Goal: Information Seeking & Learning: Learn about a topic

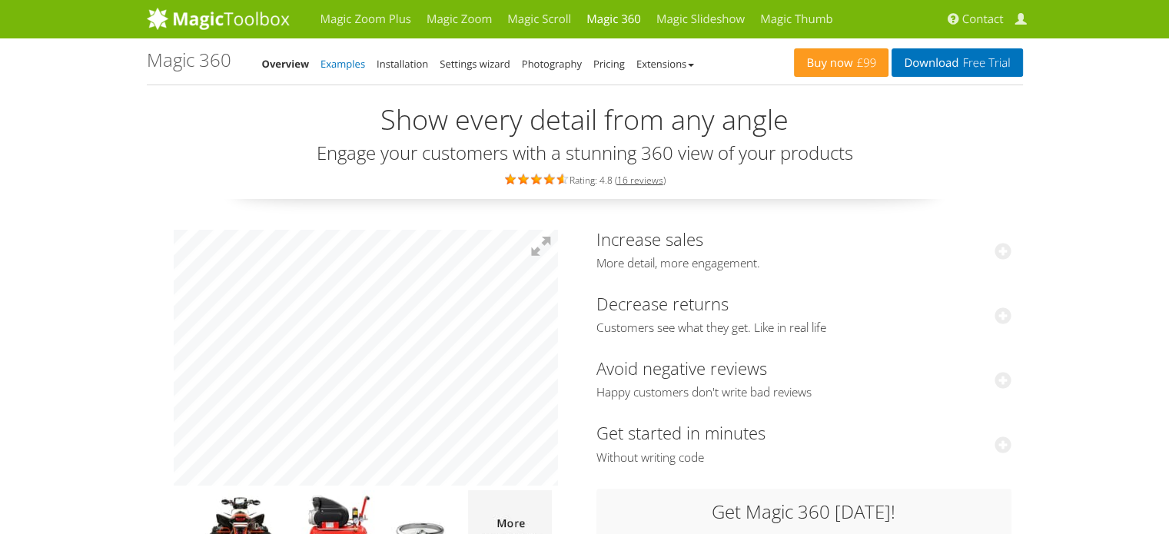
click at [341, 68] on link "Examples" at bounding box center [342, 64] width 45 height 14
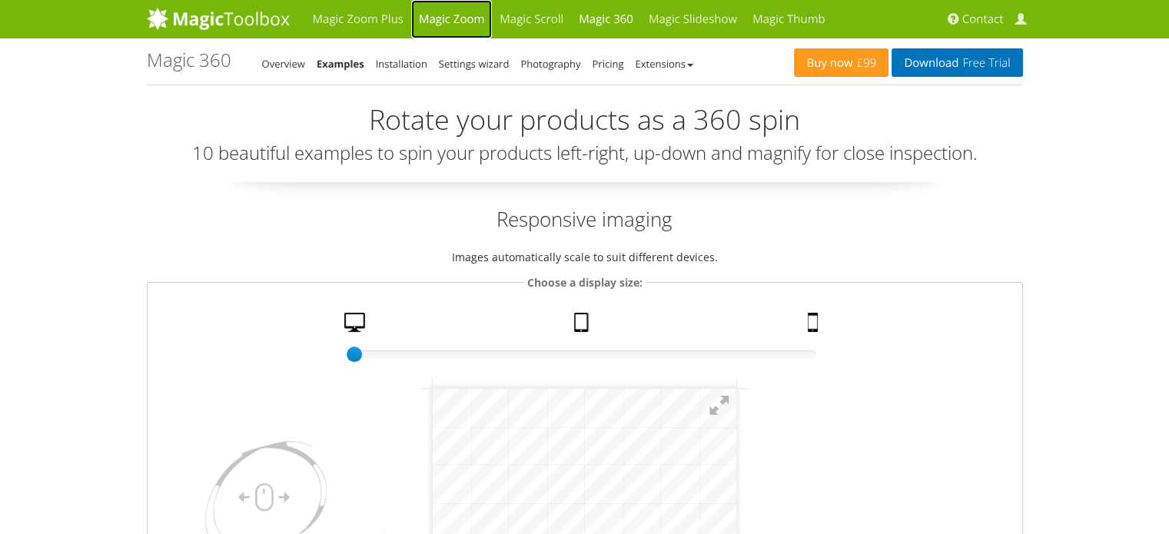
click at [470, 21] on link "Magic Zoom" at bounding box center [451, 19] width 81 height 38
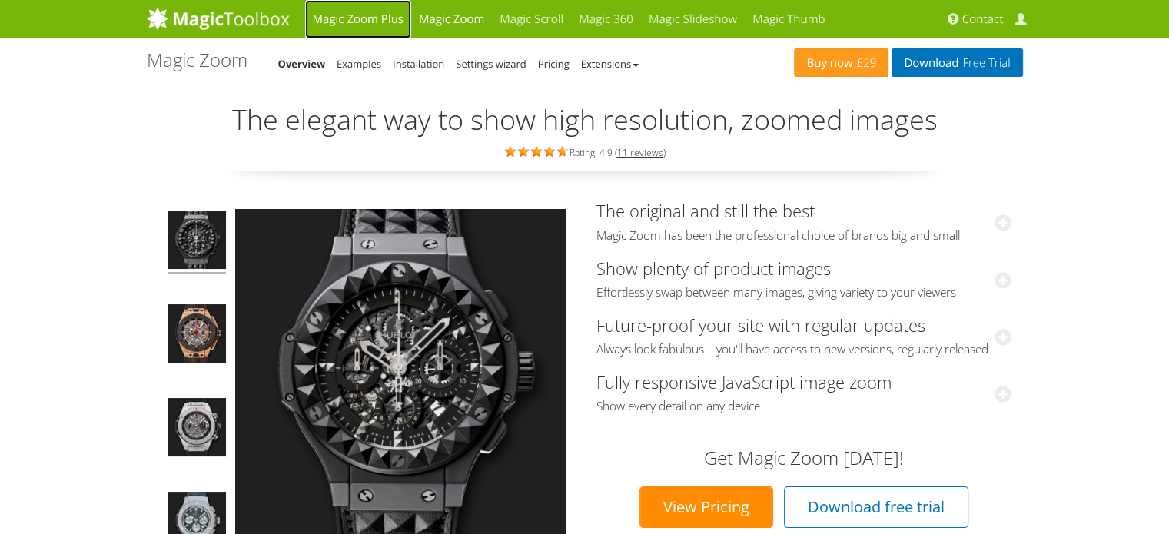
click at [387, 26] on link "Magic Zoom Plus" at bounding box center [358, 19] width 106 height 38
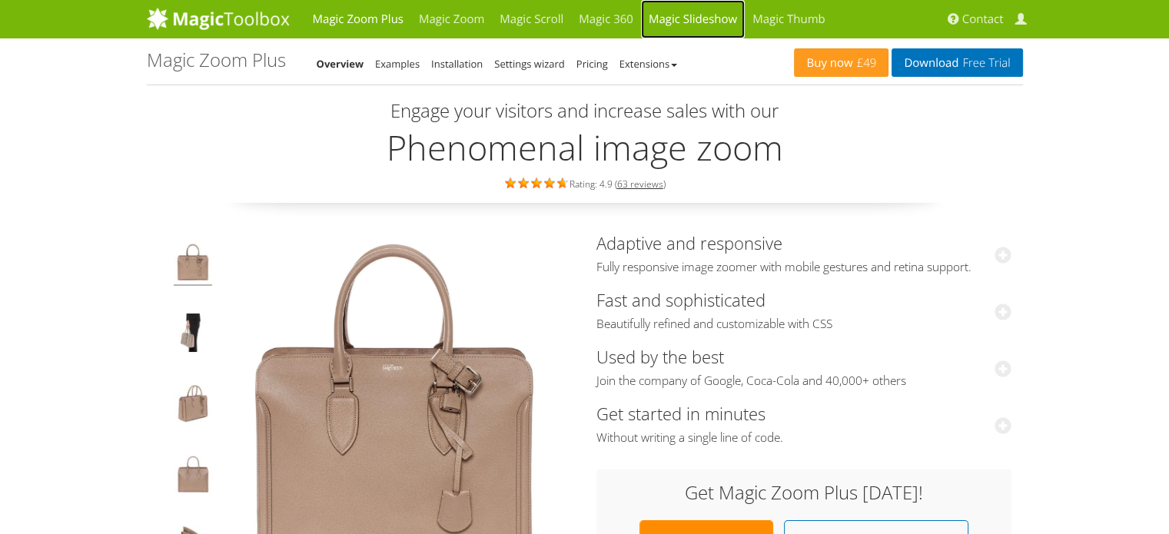
click at [675, 29] on link "Magic Slideshow" at bounding box center [693, 19] width 104 height 38
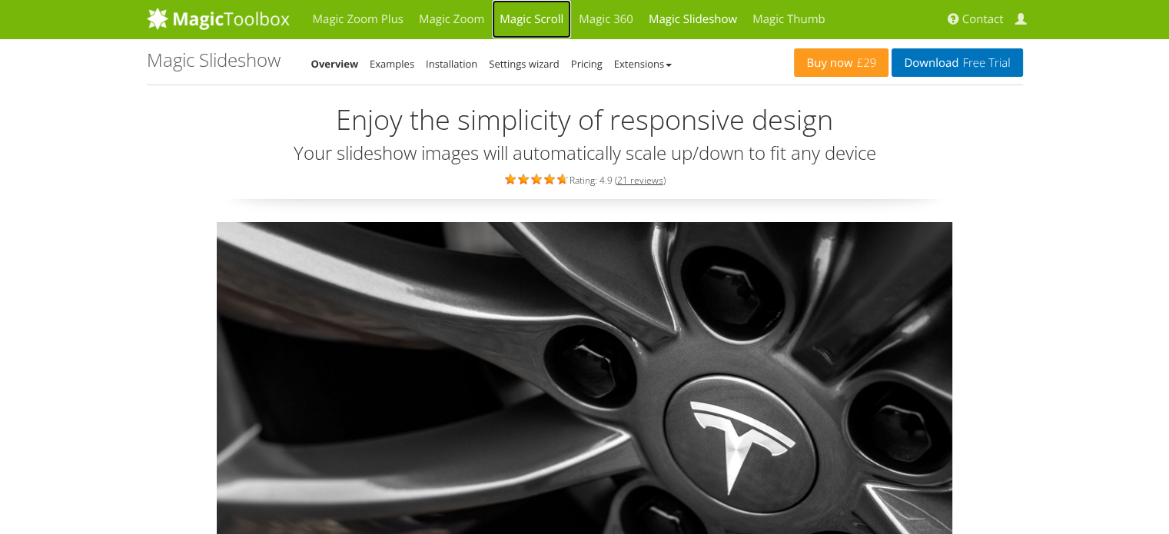
click at [519, 15] on link "Magic Scroll" at bounding box center [531, 19] width 79 height 38
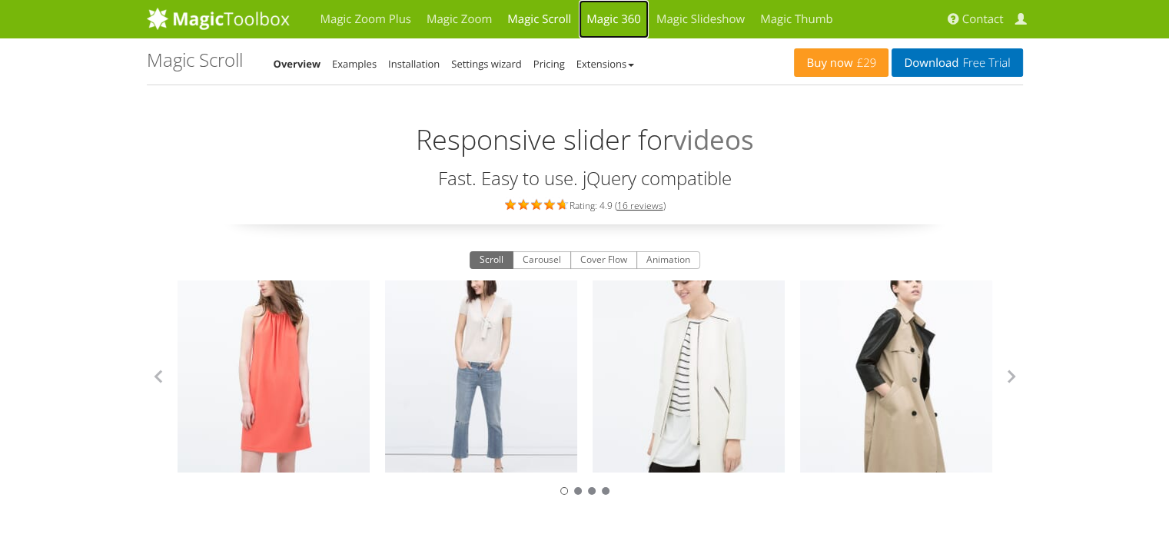
click at [609, 28] on link "Magic 360" at bounding box center [614, 19] width 70 height 38
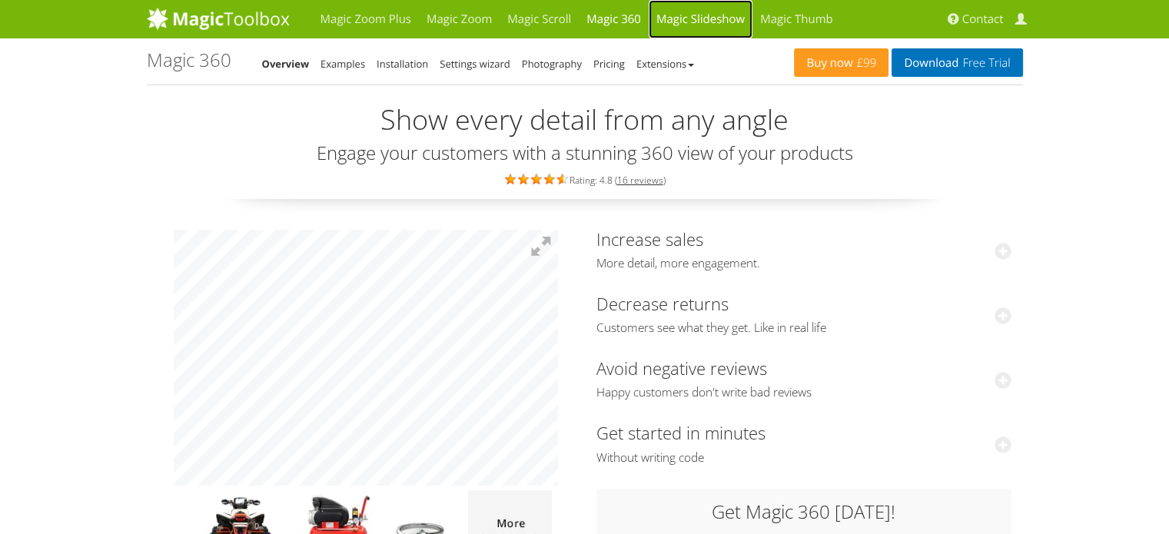
click at [672, 28] on link "Magic Slideshow" at bounding box center [701, 19] width 104 height 38
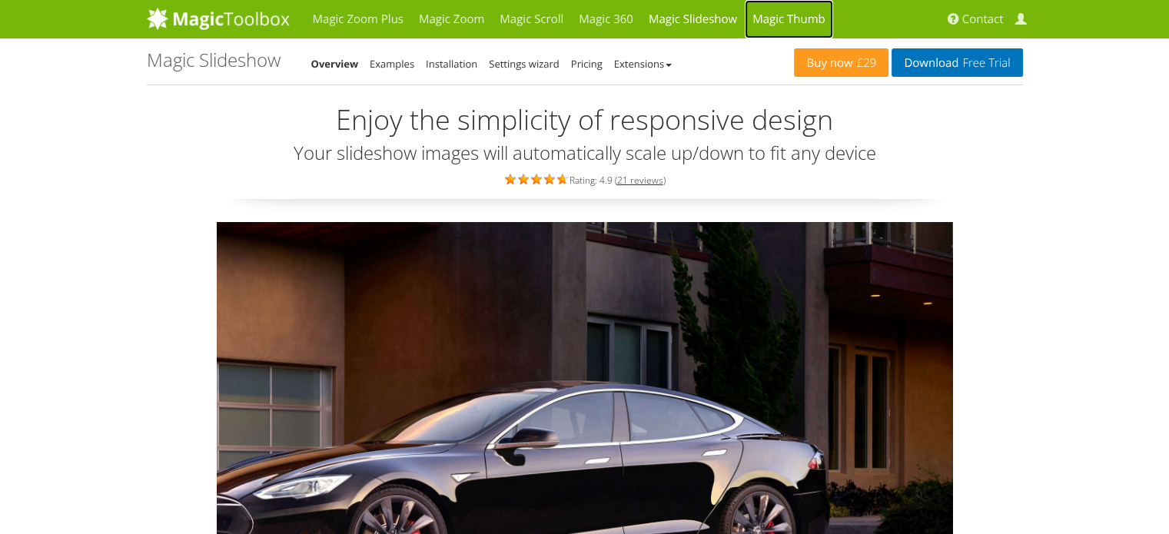
click at [770, 16] on link "Magic Thumb" at bounding box center [789, 19] width 88 height 38
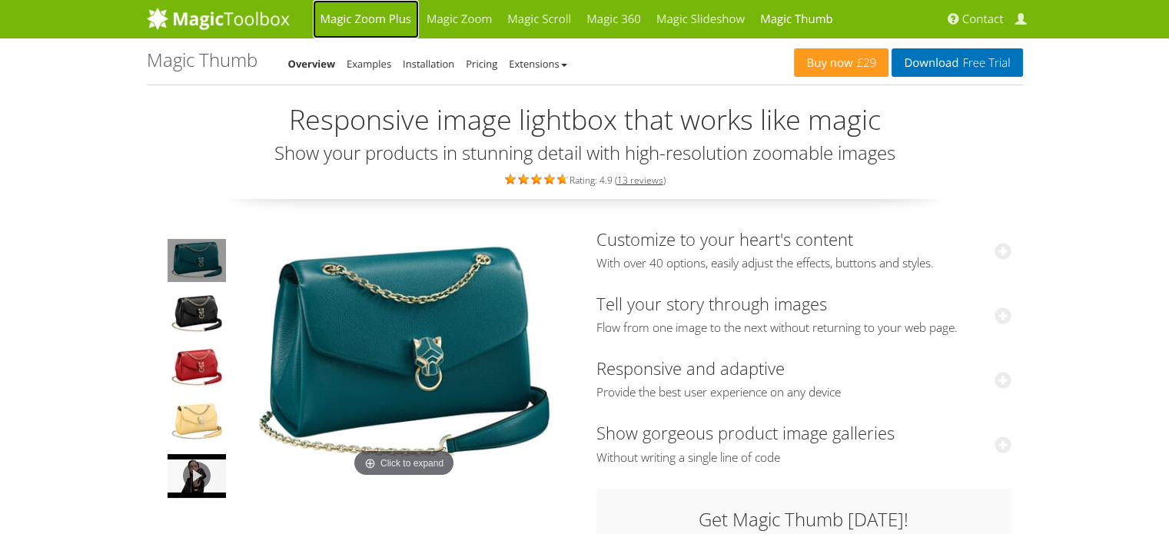
click at [347, 28] on link "Magic Zoom Plus" at bounding box center [366, 19] width 106 height 38
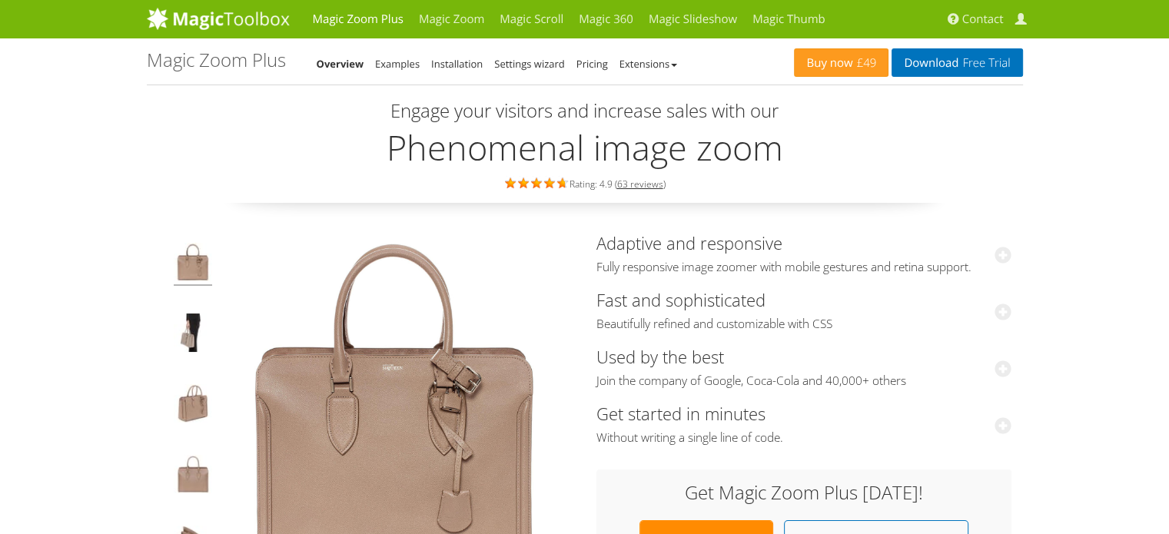
click at [389, 73] on div "Buy now £49 Download Free Trial Magic Zoom Plus Overview Examples Installation …" at bounding box center [585, 61] width 876 height 46
click at [394, 67] on li "Examples" at bounding box center [397, 64] width 45 height 18
click at [394, 67] on link "Examples" at bounding box center [397, 64] width 45 height 14
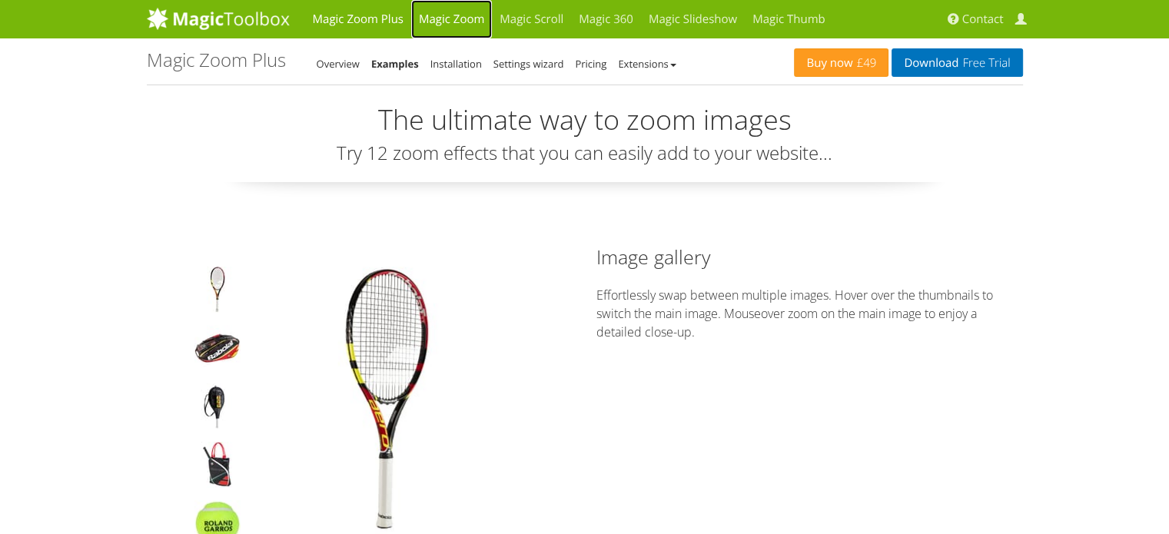
click at [469, 27] on link "Magic Zoom" at bounding box center [451, 19] width 81 height 38
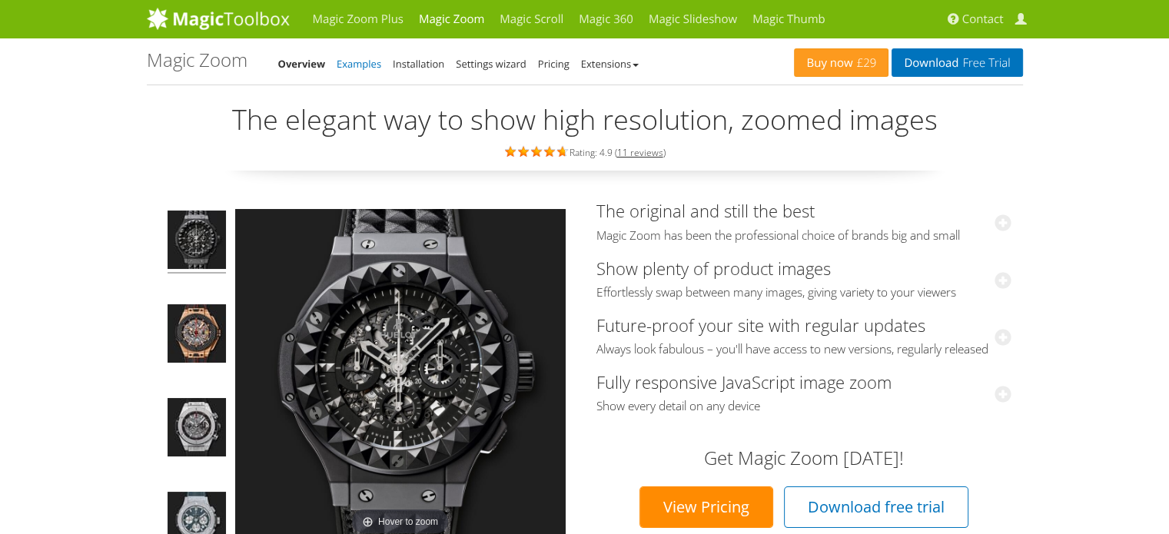
click at [359, 68] on link "Examples" at bounding box center [359, 64] width 45 height 14
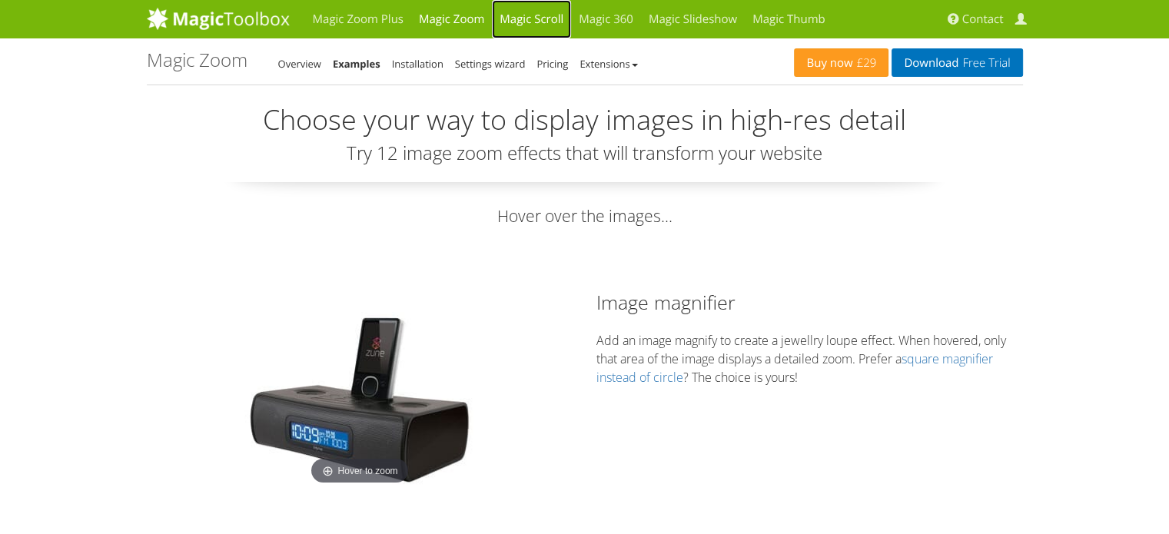
click at [539, 18] on link "Magic Scroll" at bounding box center [531, 19] width 79 height 38
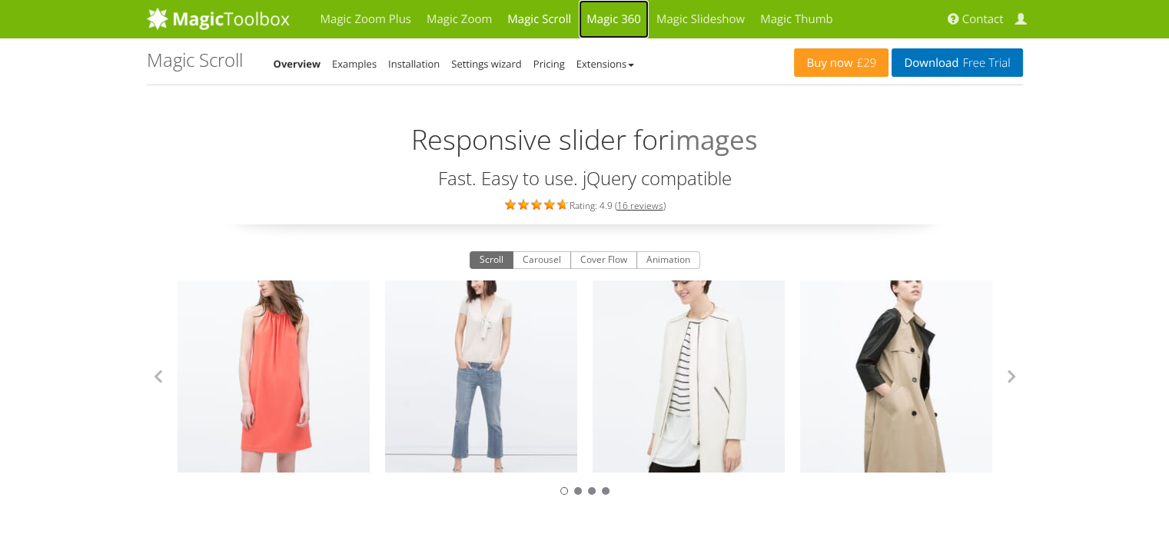
click at [602, 12] on link "Magic 360" at bounding box center [614, 19] width 70 height 38
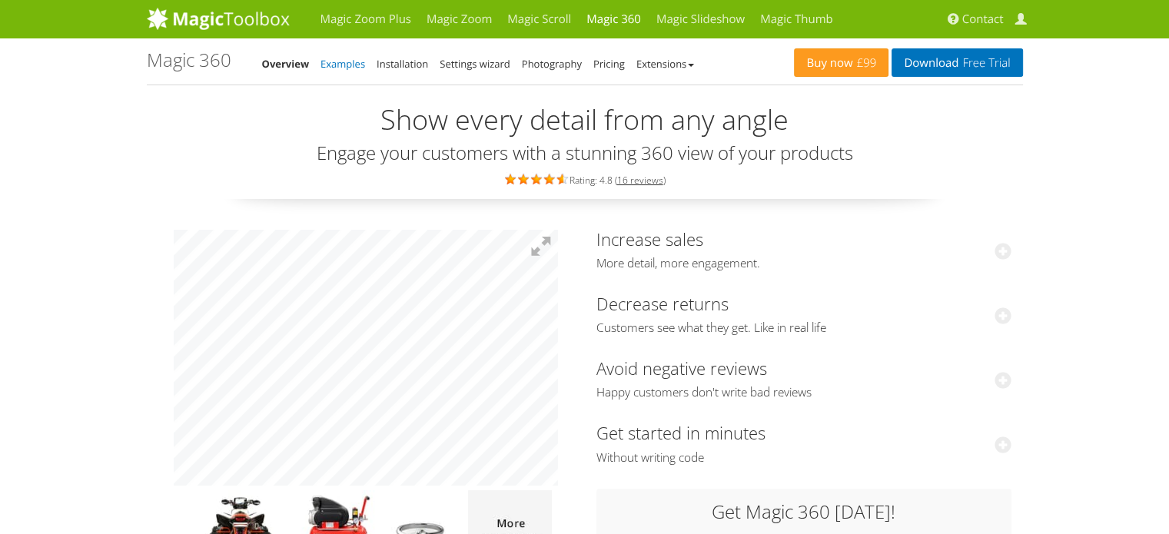
click at [340, 68] on link "Examples" at bounding box center [342, 64] width 45 height 14
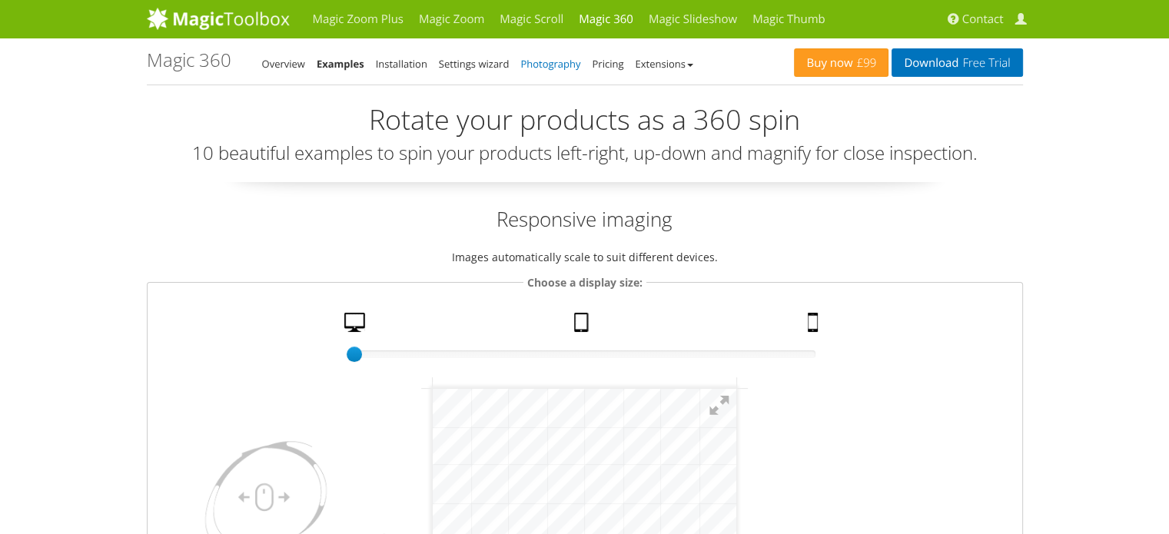
click at [566, 62] on link "Photography" at bounding box center [550, 64] width 60 height 14
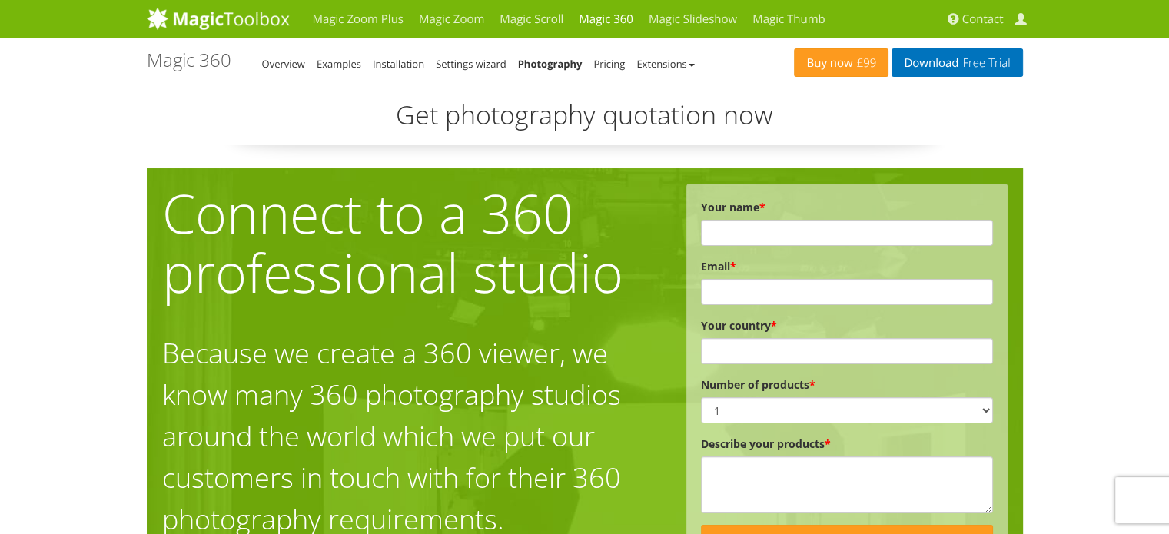
drag, startPoint x: 0, startPoint y: 0, endPoint x: 470, endPoint y: 55, distance: 472.7
click at [470, 55] on li "Settings wizard" at bounding box center [471, 64] width 71 height 18
click at [673, 25] on link "Magic Slideshow" at bounding box center [693, 19] width 104 height 38
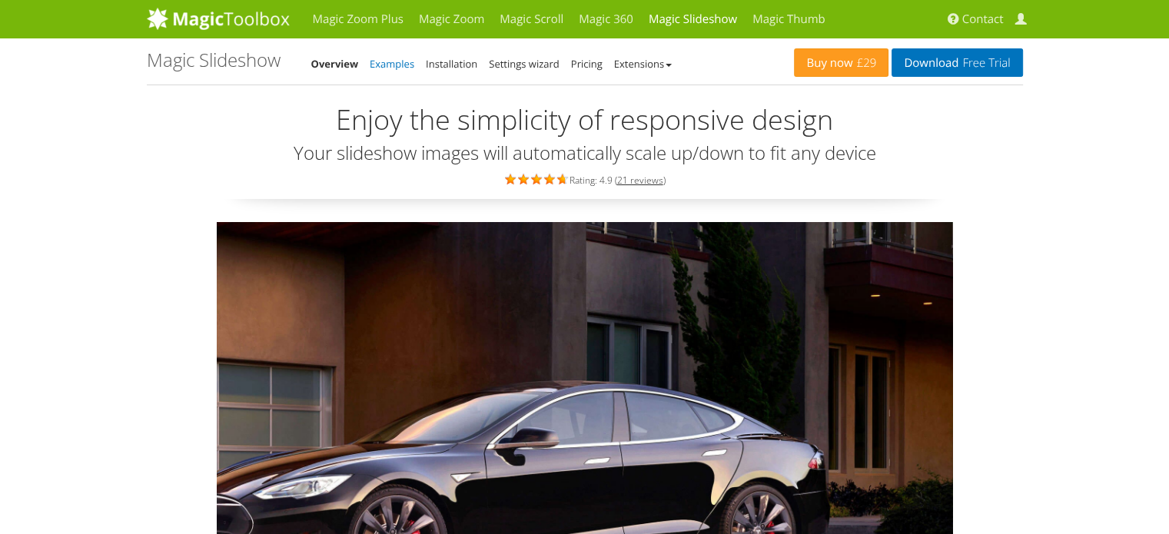
click at [401, 61] on link "Examples" at bounding box center [392, 64] width 45 height 14
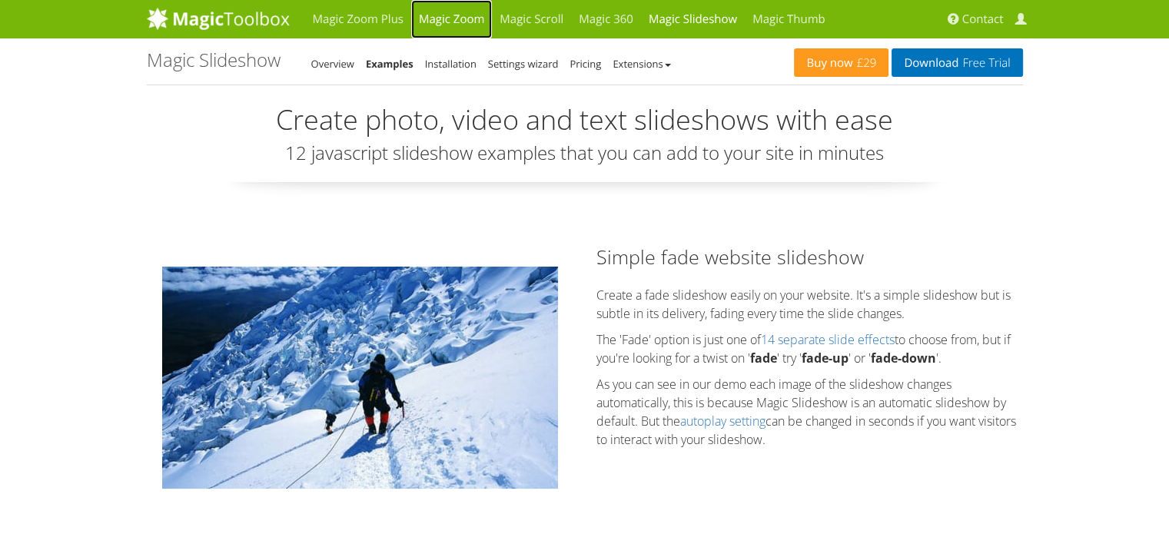
click at [454, 19] on link "Magic Zoom" at bounding box center [451, 19] width 81 height 38
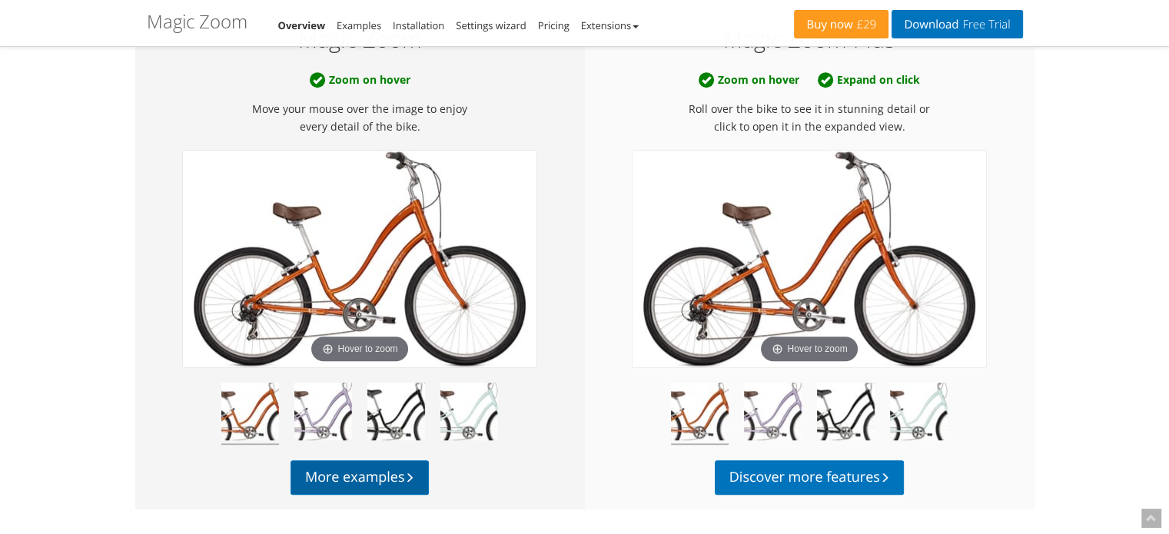
scroll to position [869, 0]
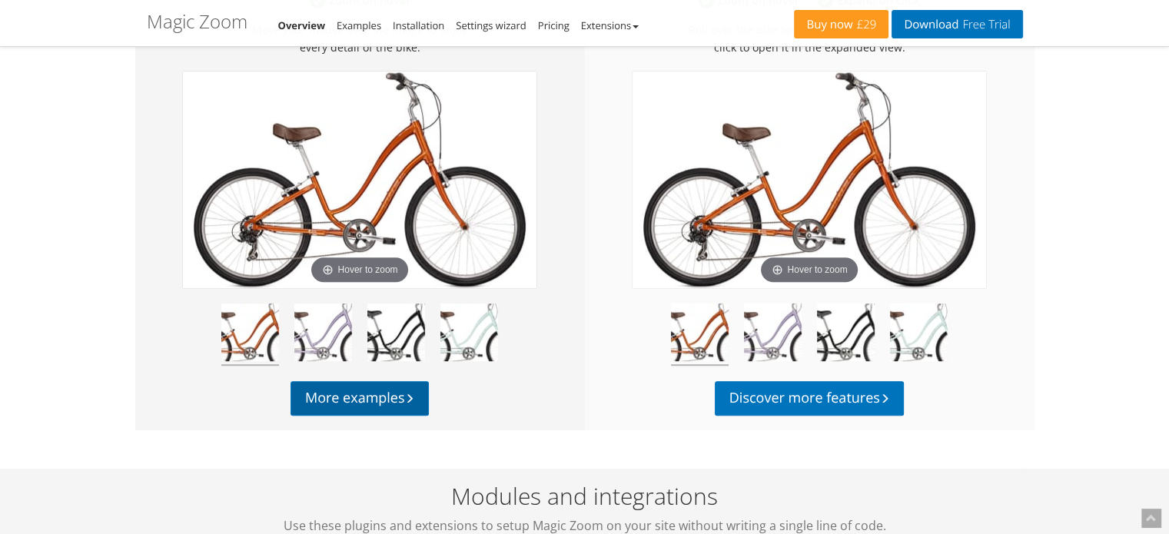
click at [382, 402] on link "More examples" at bounding box center [359, 398] width 138 height 35
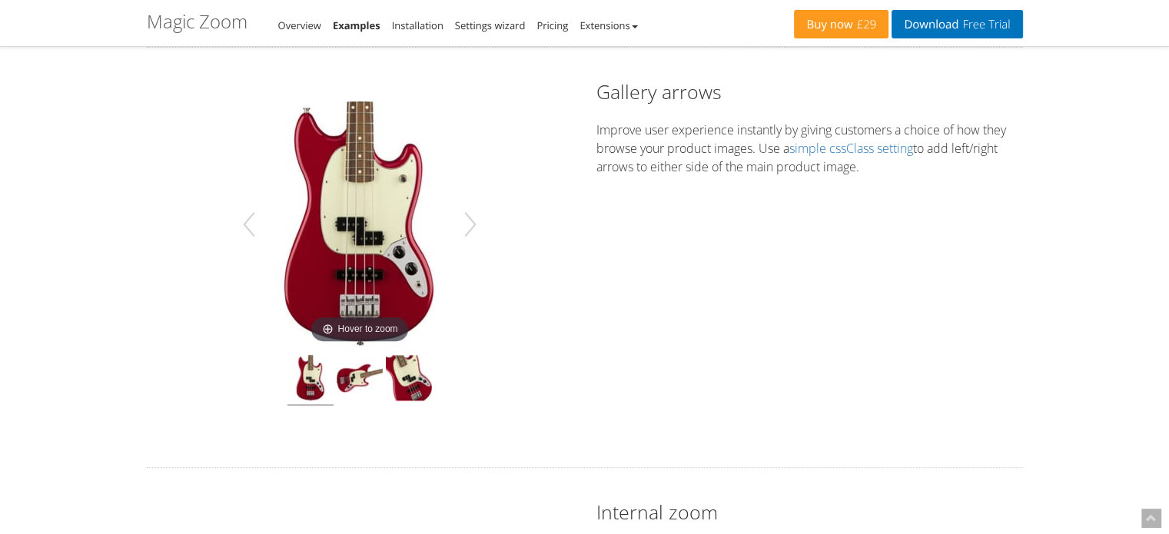
scroll to position [510, 0]
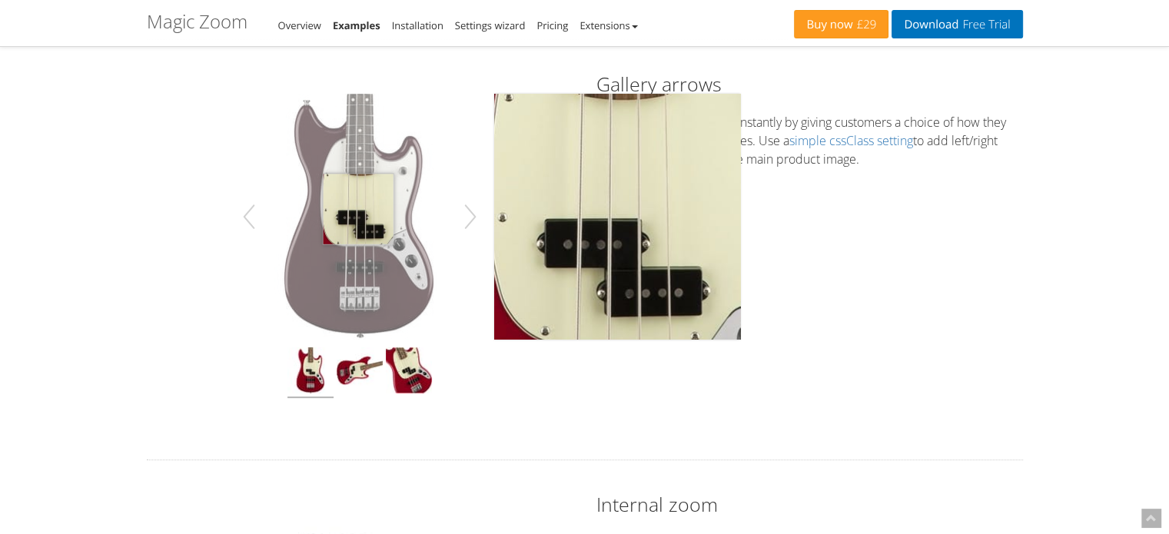
click at [358, 209] on img at bounding box center [360, 217] width 246 height 246
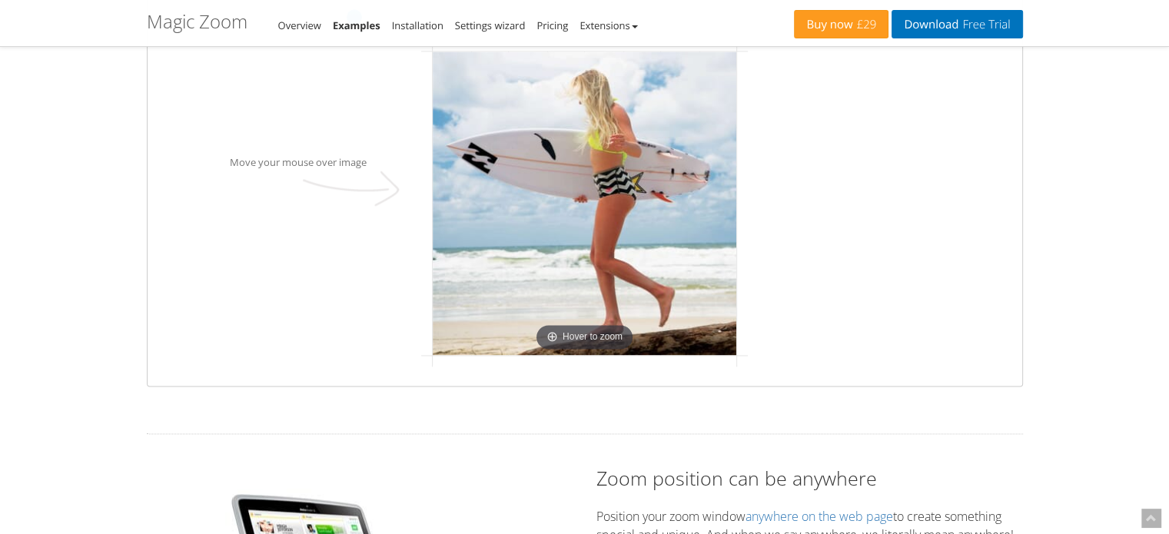
scroll to position [1924, 0]
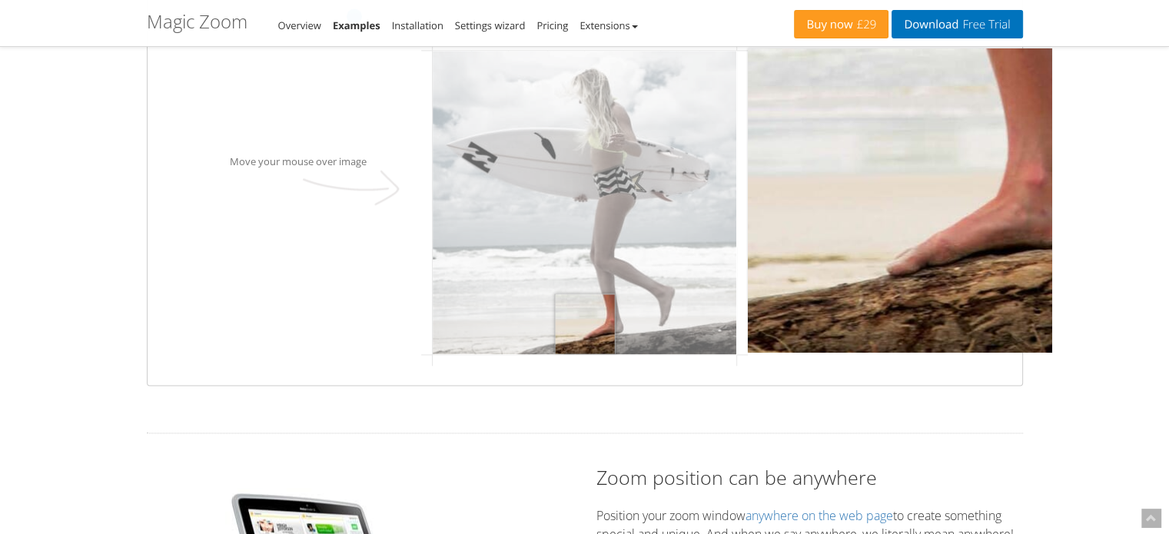
click at [585, 332] on img at bounding box center [585, 203] width 304 height 304
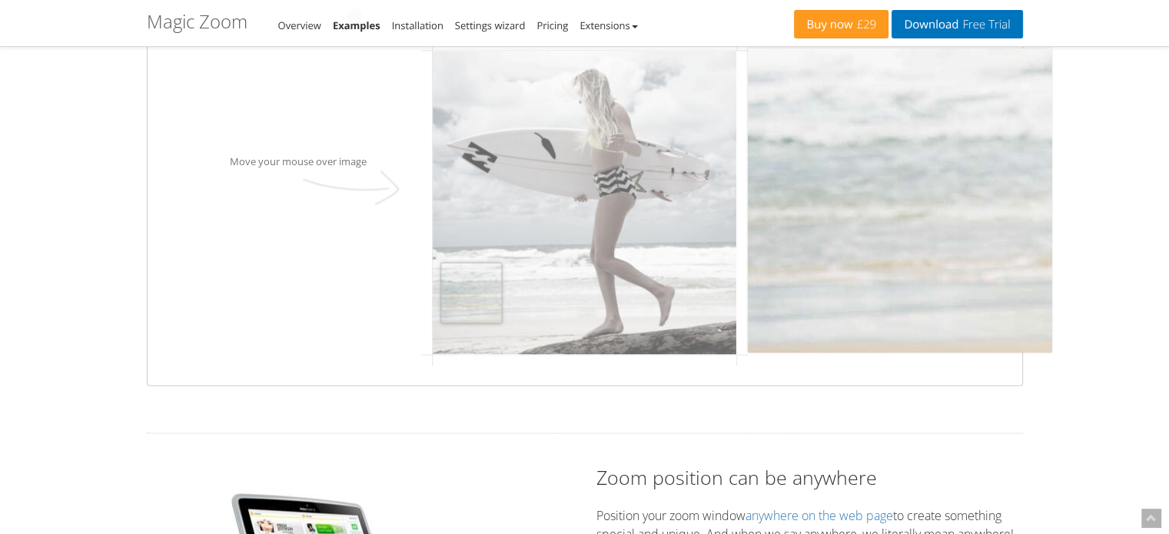
click at [471, 290] on img at bounding box center [585, 203] width 304 height 304
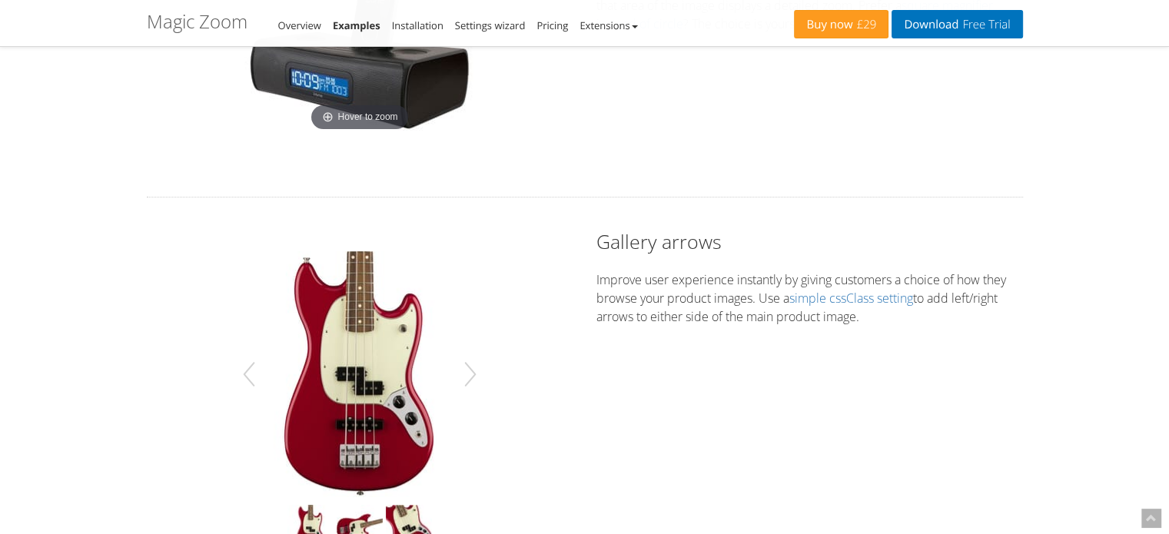
scroll to position [0, 0]
